Goal: Task Accomplishment & Management: Use online tool/utility

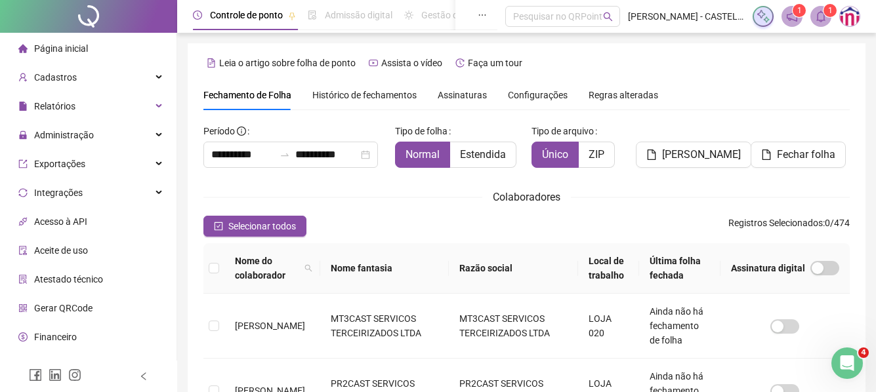
scroll to position [73, 0]
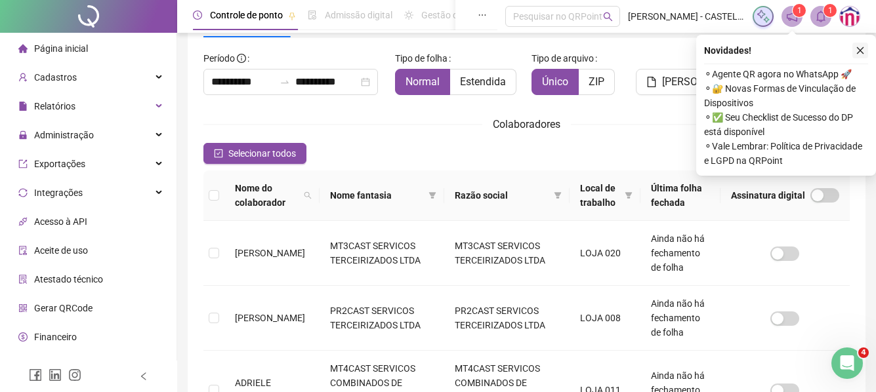
click at [859, 52] on icon "close" at bounding box center [859, 50] width 9 height 9
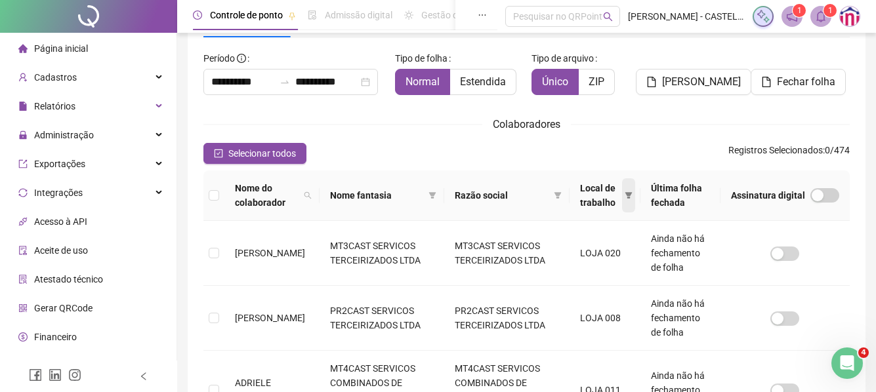
click at [625, 192] on span at bounding box center [628, 195] width 13 height 34
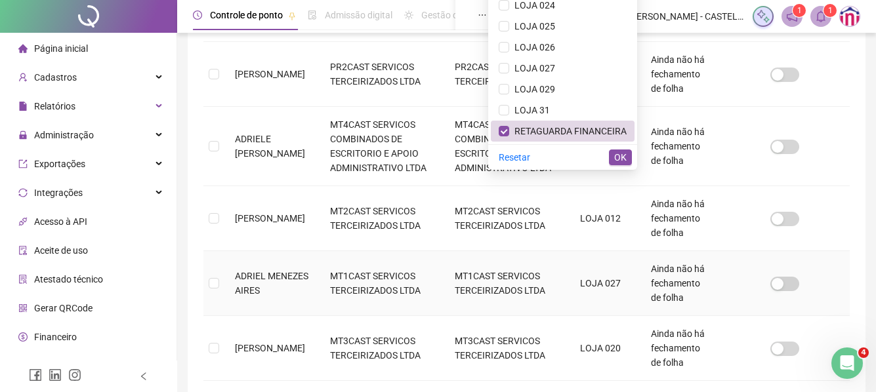
scroll to position [335, 0]
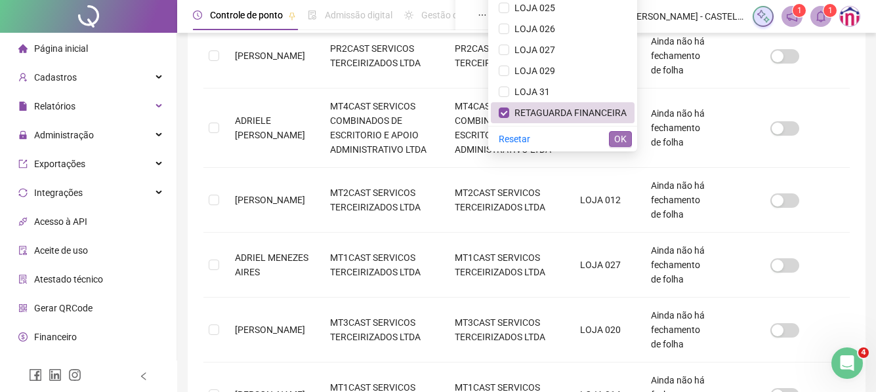
click at [620, 139] on span "OK" at bounding box center [620, 139] width 12 height 14
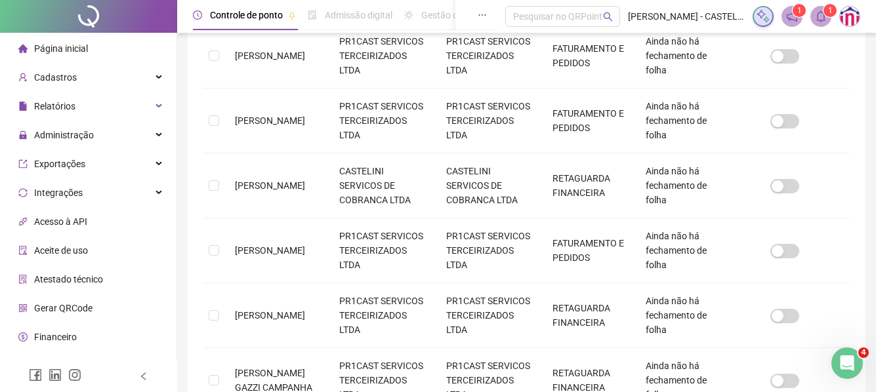
scroll to position [73, 0]
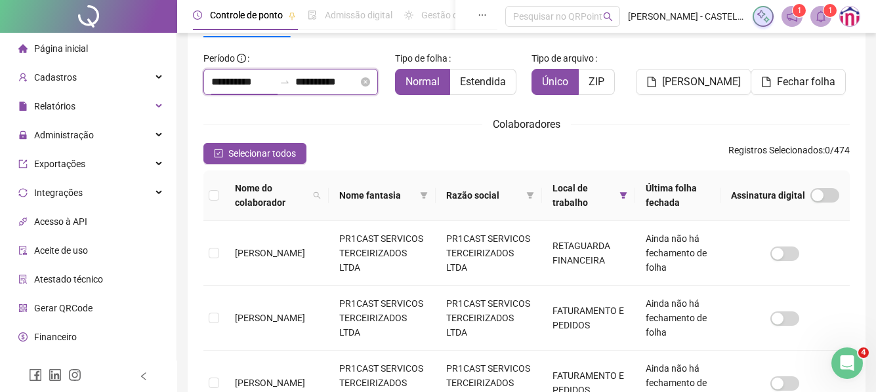
click at [212, 86] on input "**********" at bounding box center [242, 82] width 63 height 16
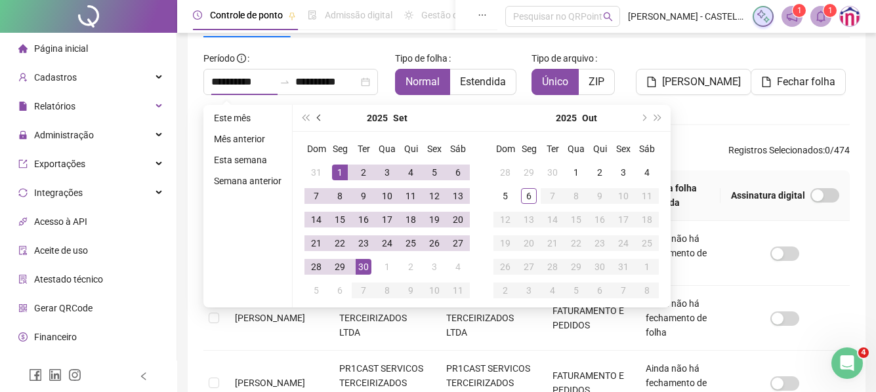
click at [316, 114] on button "prev-year" at bounding box center [319, 118] width 14 height 26
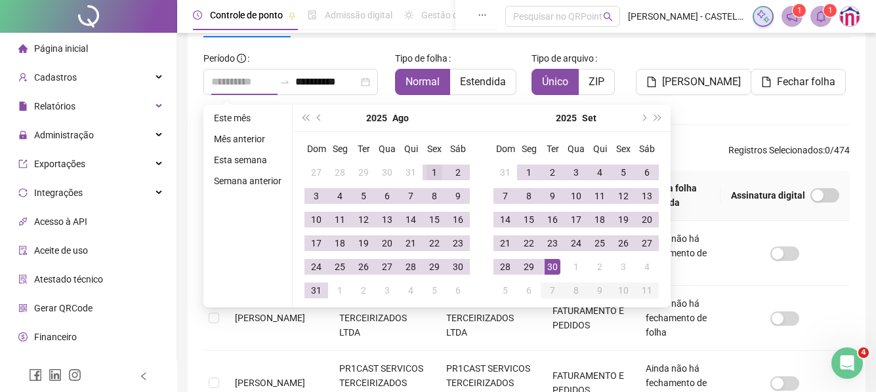
type input "**********"
click at [435, 171] on div "1" at bounding box center [434, 173] width 16 height 16
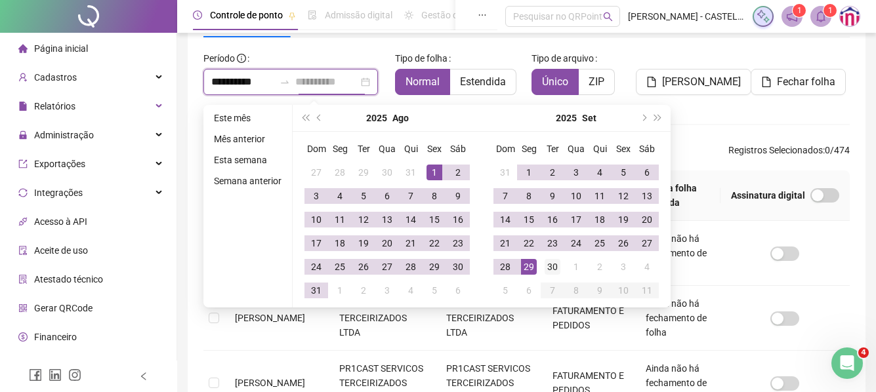
type input "**********"
click at [554, 268] on div "30" at bounding box center [552, 267] width 16 height 16
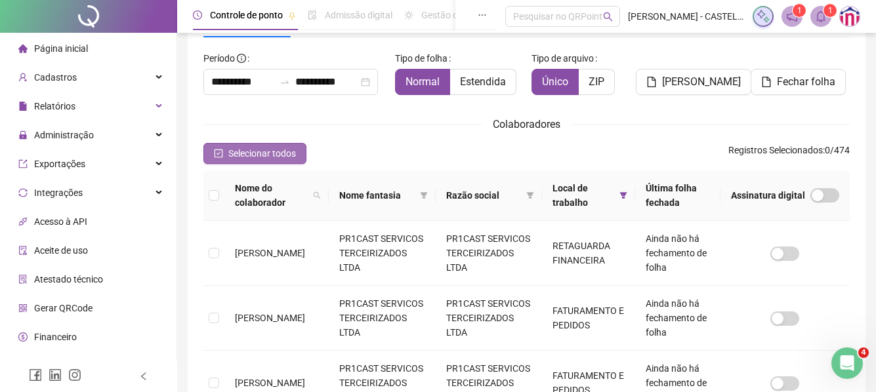
click at [261, 155] on span "Selecionar todos" at bounding box center [262, 153] width 68 height 14
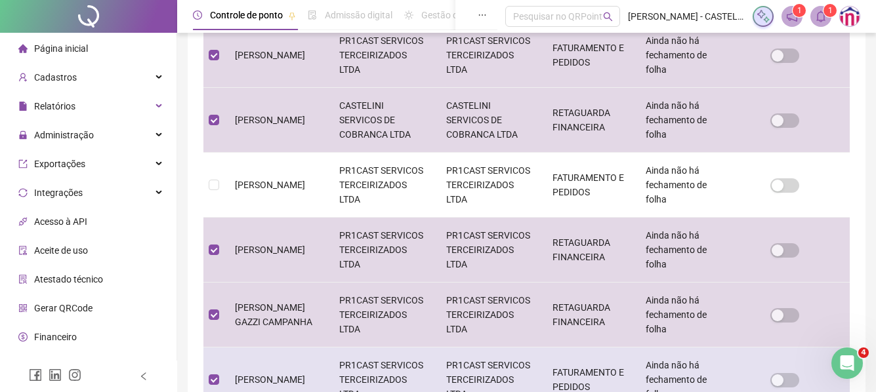
scroll to position [663, 0]
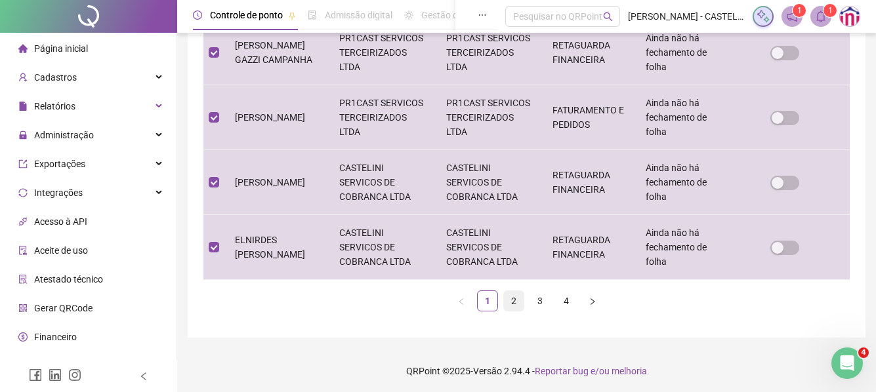
click at [517, 298] on link "2" at bounding box center [514, 301] width 20 height 20
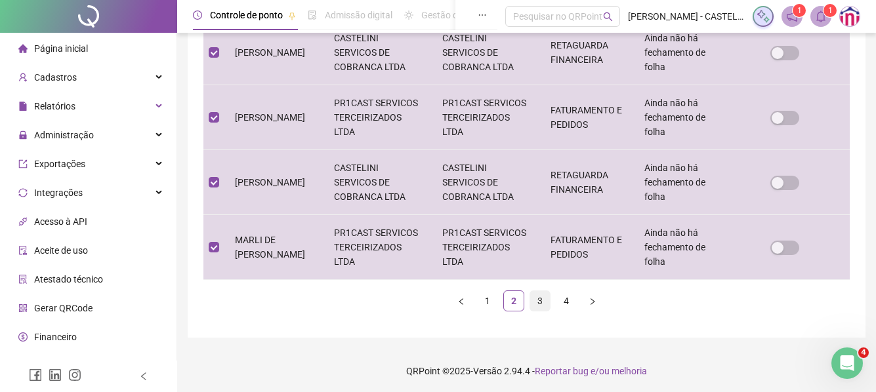
click at [540, 296] on link "3" at bounding box center [540, 301] width 20 height 20
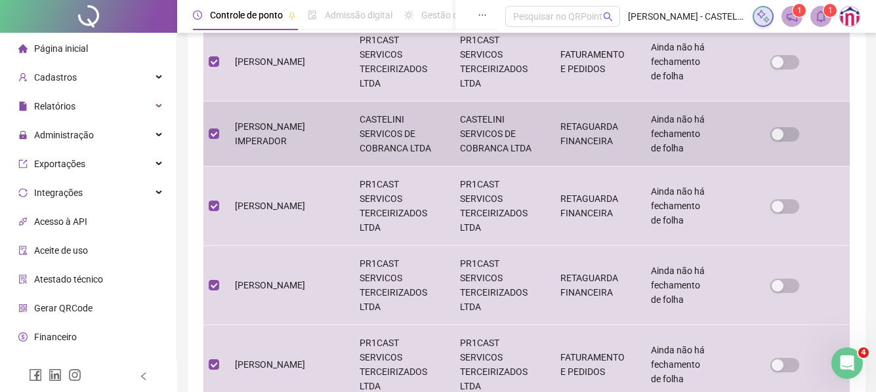
scroll to position [0, 0]
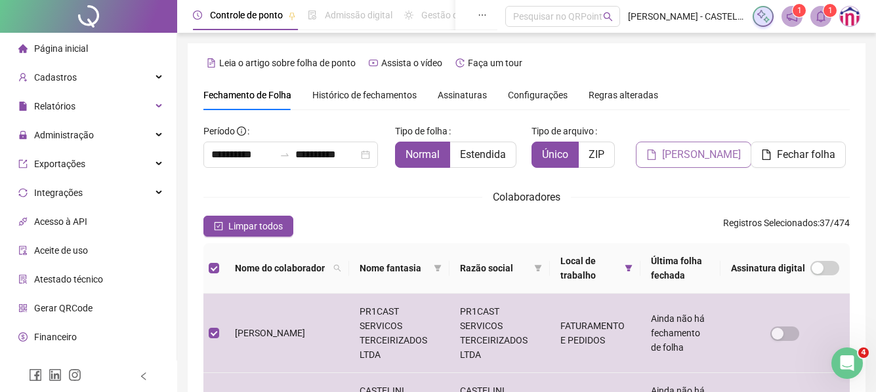
click at [695, 153] on span "[PERSON_NAME]" at bounding box center [701, 155] width 79 height 16
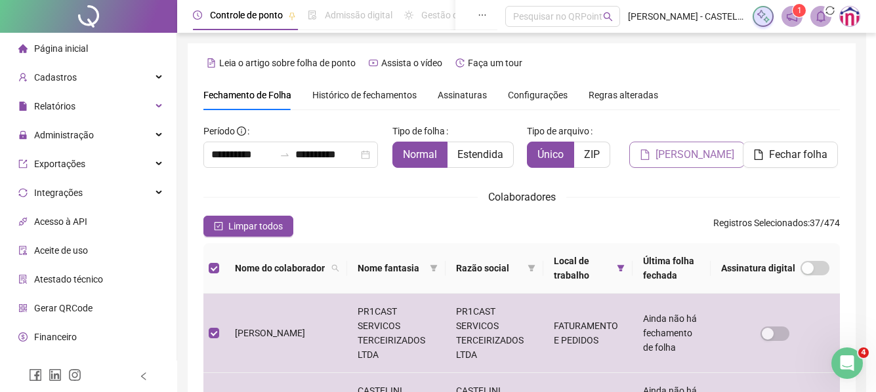
scroll to position [73, 0]
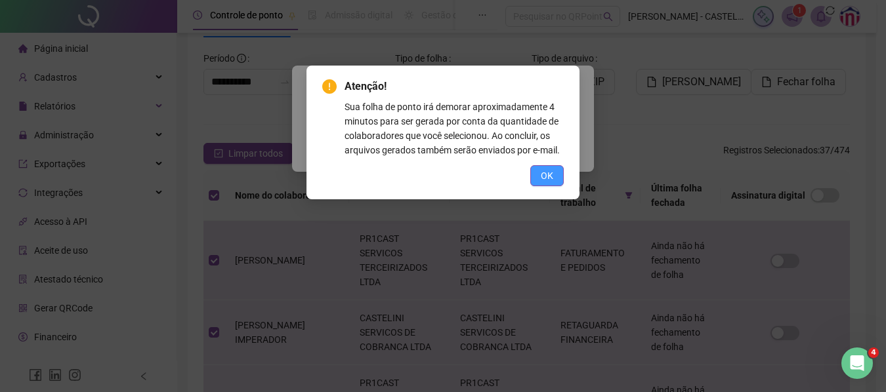
click at [543, 176] on span "OK" at bounding box center [547, 176] width 12 height 14
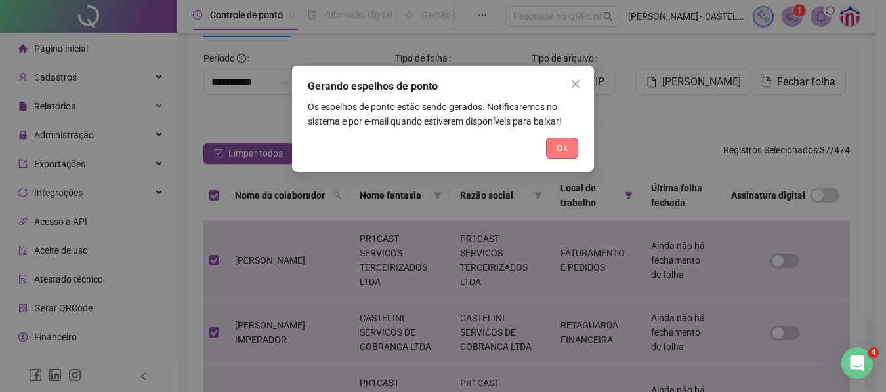
click at [555, 150] on button "Ok" at bounding box center [562, 148] width 32 height 21
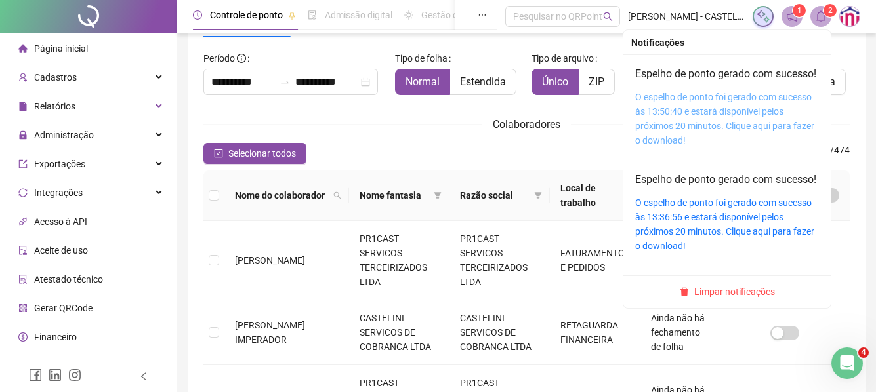
click at [748, 112] on link "O espelho de ponto foi gerado com sucesso às 13:50:40 e estará disponível pelos…" at bounding box center [724, 119] width 179 height 54
